Goal: Check status: Check status

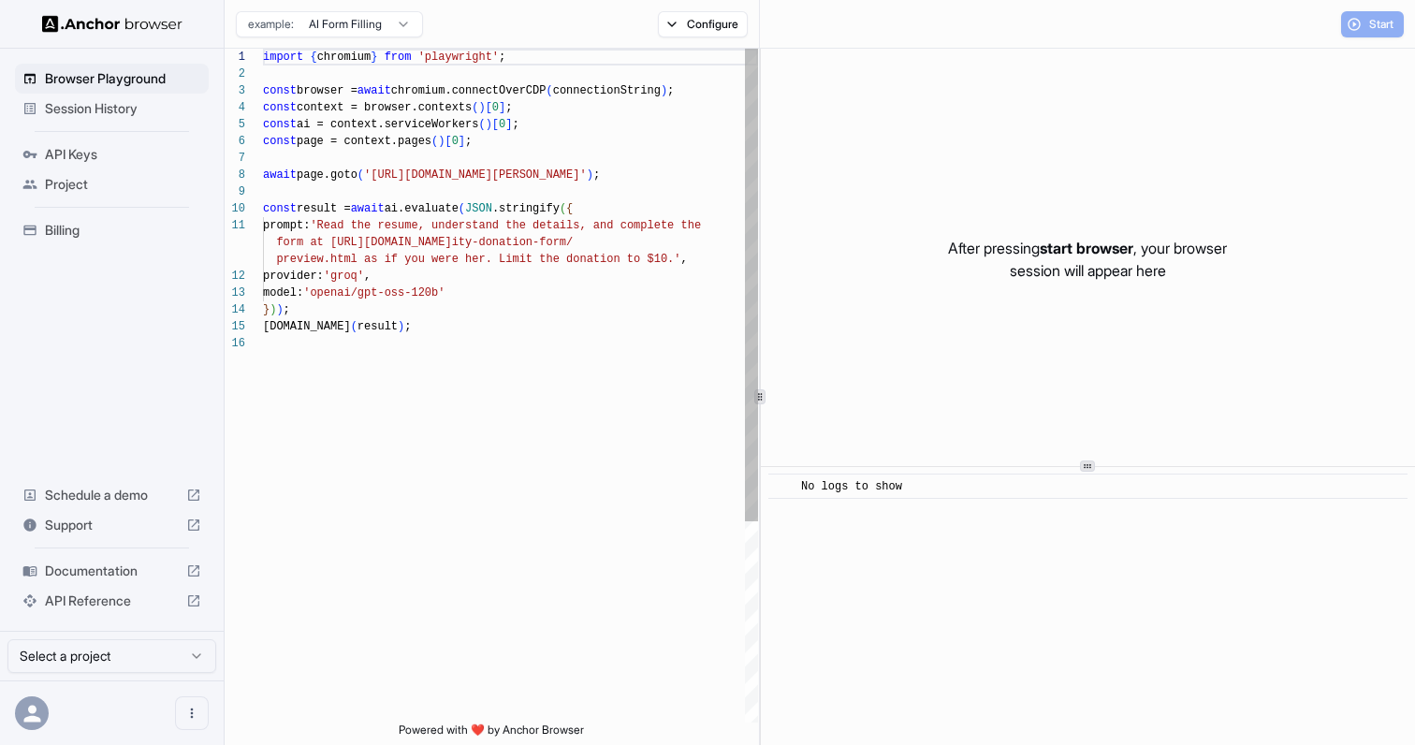
scroll to position [168, 0]
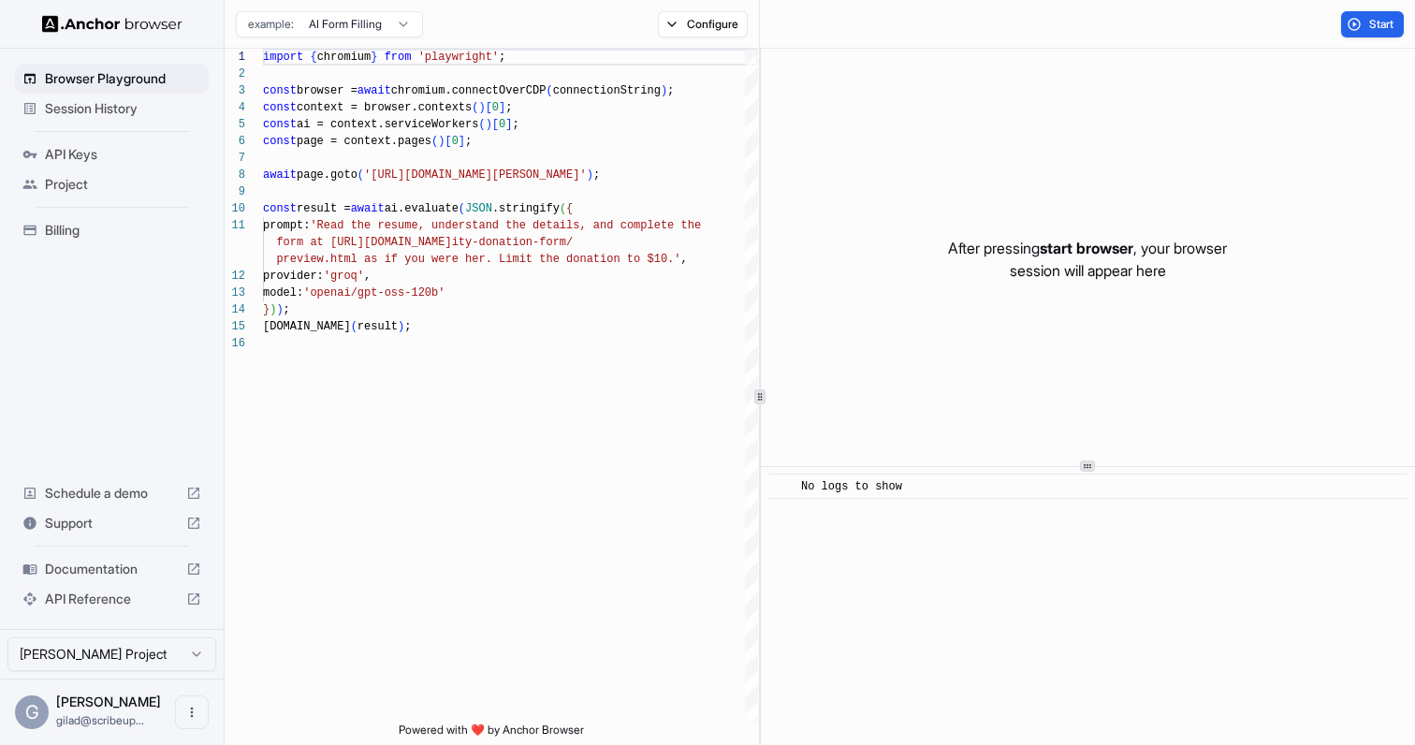
click at [135, 111] on span "Session History" at bounding box center [123, 108] width 156 height 19
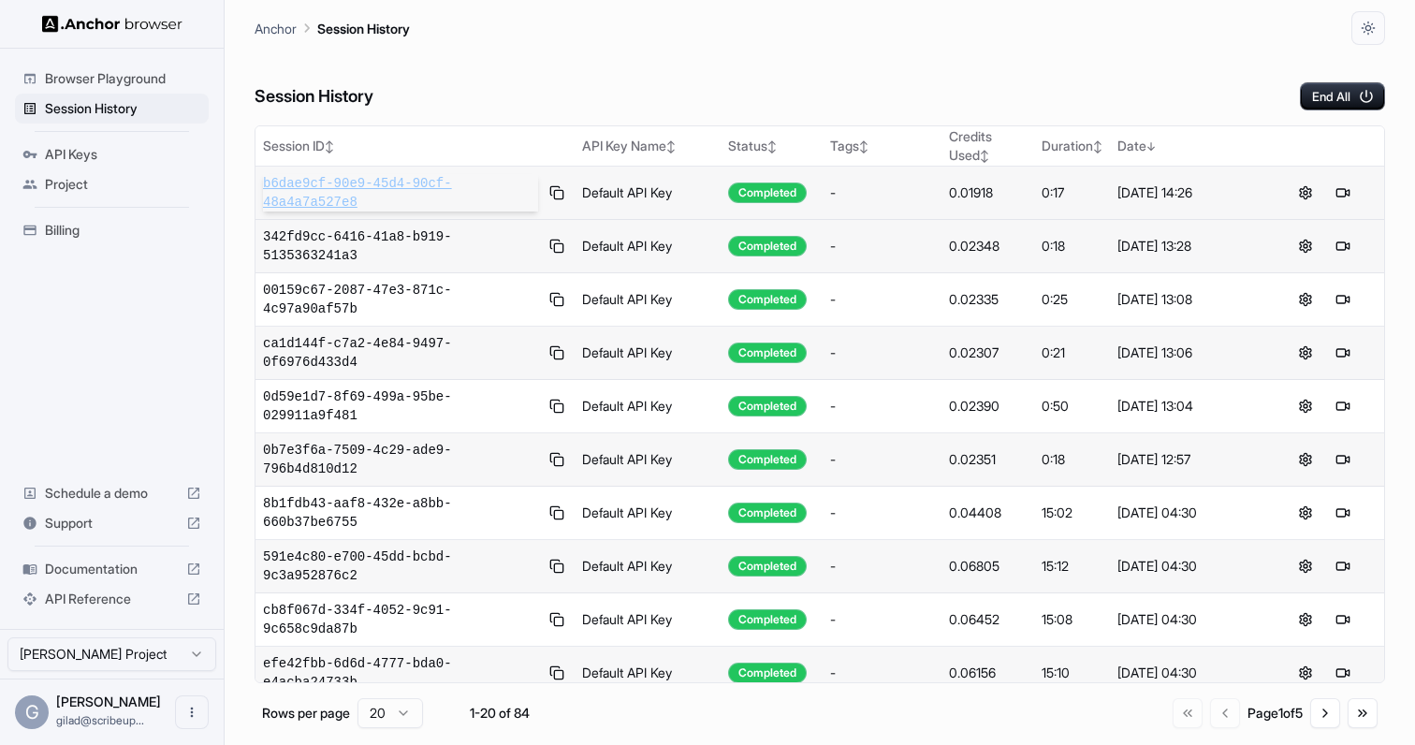
click at [383, 188] on span "b6dae9cf-90e9-45d4-90cf-48a4a7a527e8" at bounding box center [400, 192] width 275 height 37
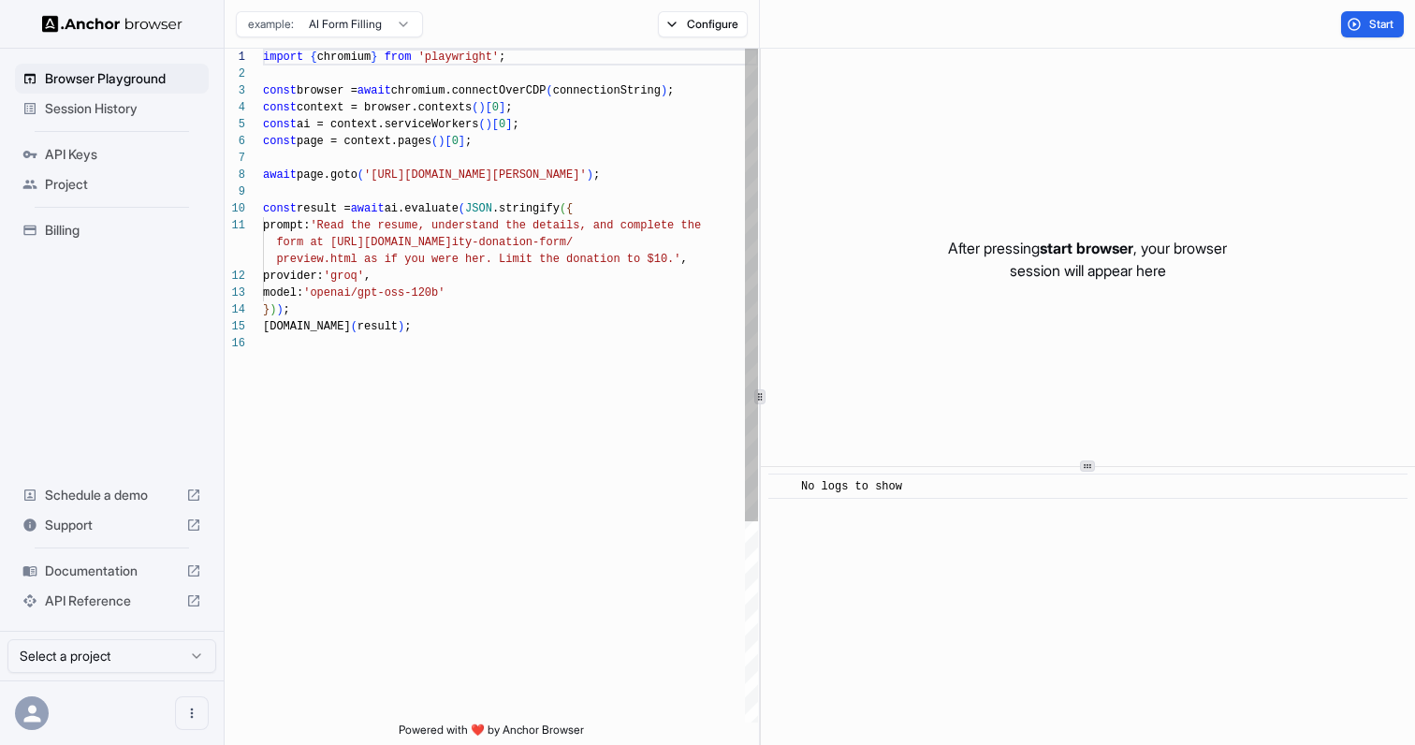
scroll to position [168, 0]
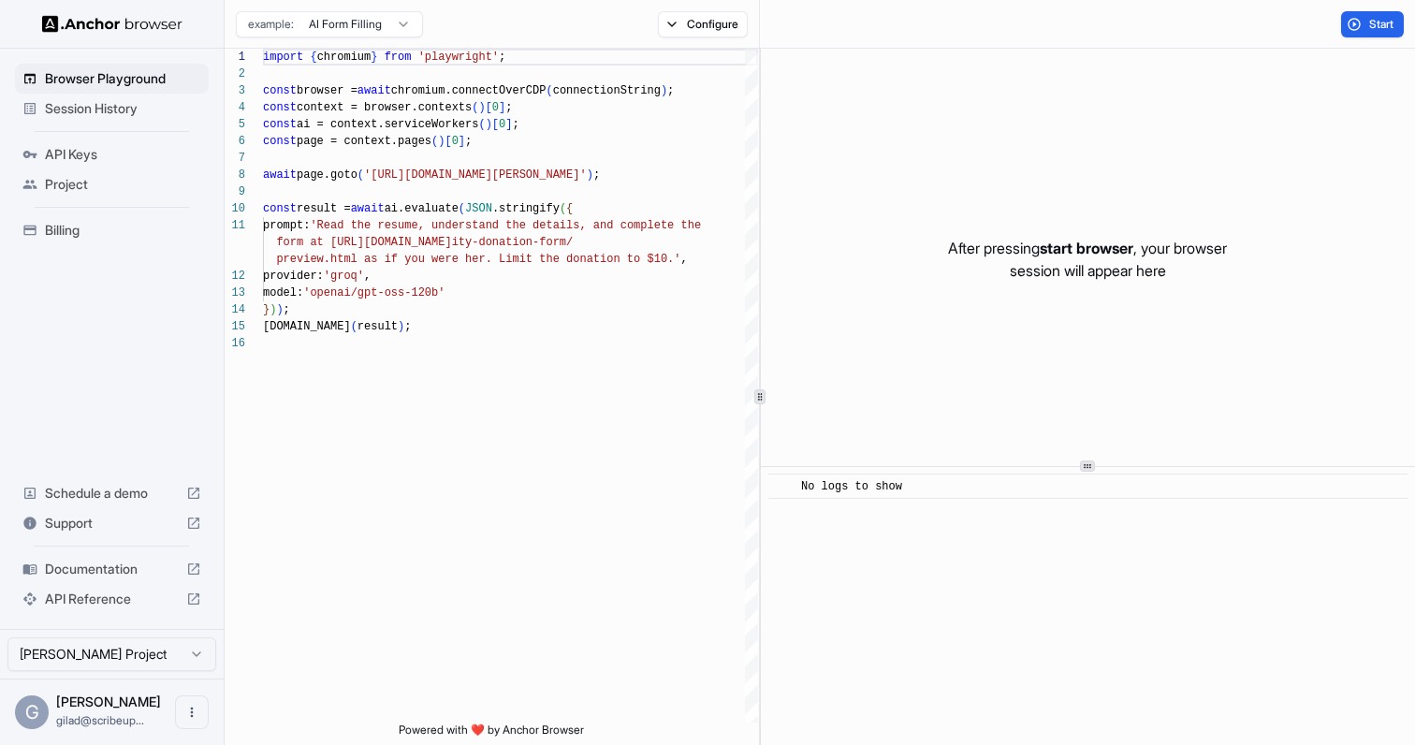
click at [125, 110] on span "Session History" at bounding box center [123, 108] width 156 height 19
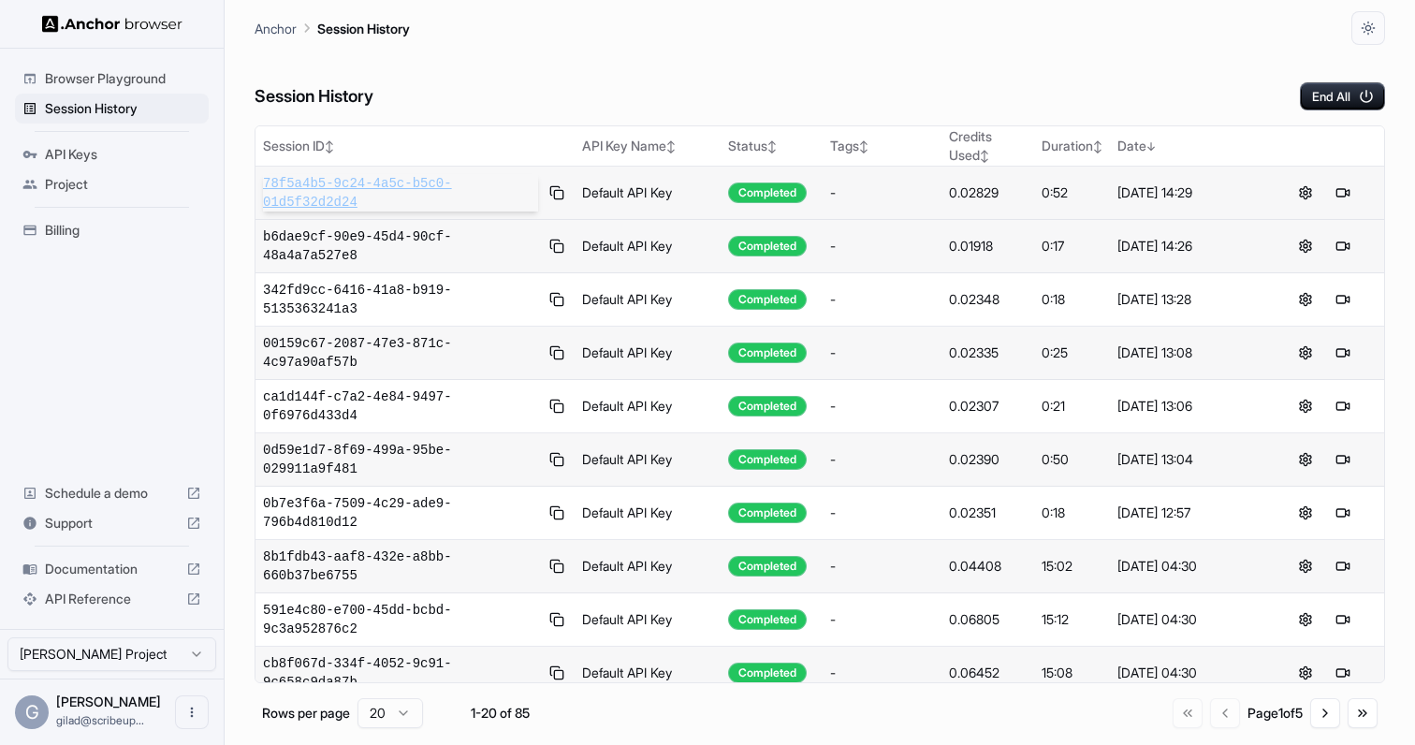
click at [312, 204] on span "78f5a4b5-9c24-4a5c-b5c0-01d5f32d2d24" at bounding box center [400, 192] width 275 height 37
